Goal: Task Accomplishment & Management: Manage account settings

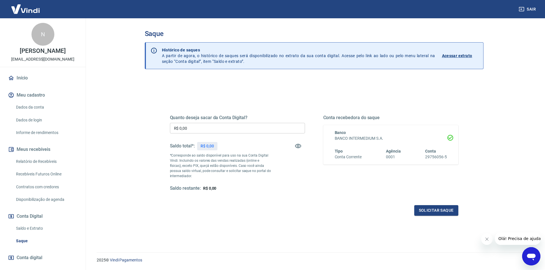
click at [305, 187] on div "Quanto deseja sacar da Conta Digital? R$ 0,00 ​ Saldo total*: R$ 0,00 *Correspo…" at bounding box center [314, 153] width 288 height 77
click at [135, 116] on div "Saque Histórico de saques A partir de agora, o histórico de saques será disponi…" at bounding box center [314, 131] width 366 height 227
click at [239, 130] on input "R$ 0,00" at bounding box center [237, 128] width 135 height 11
click at [29, 78] on link "Início" at bounding box center [43, 78] width 72 height 13
